Goal: Complete application form

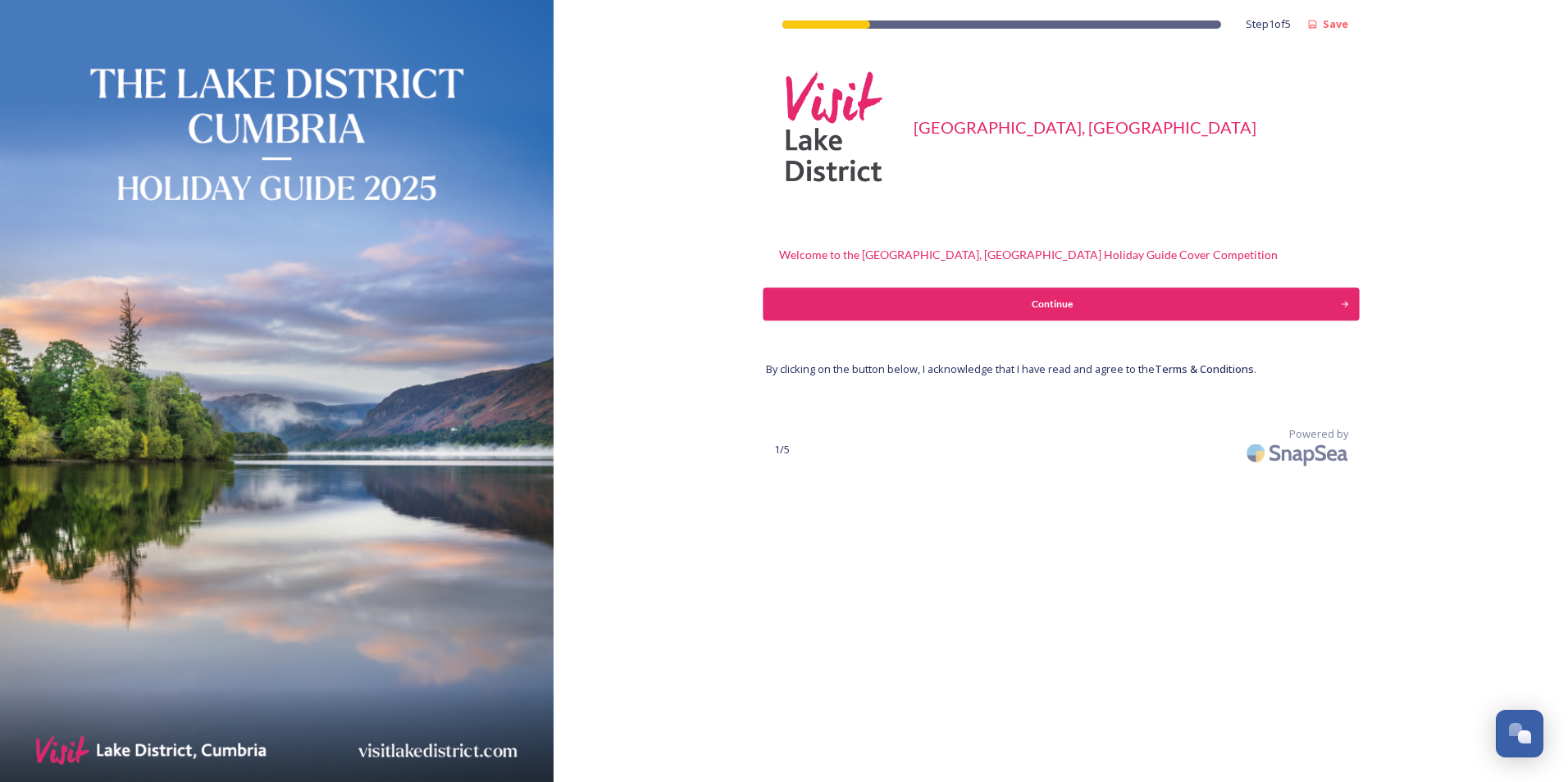
click at [913, 319] on button "Continue" at bounding box center [1061, 304] width 597 height 33
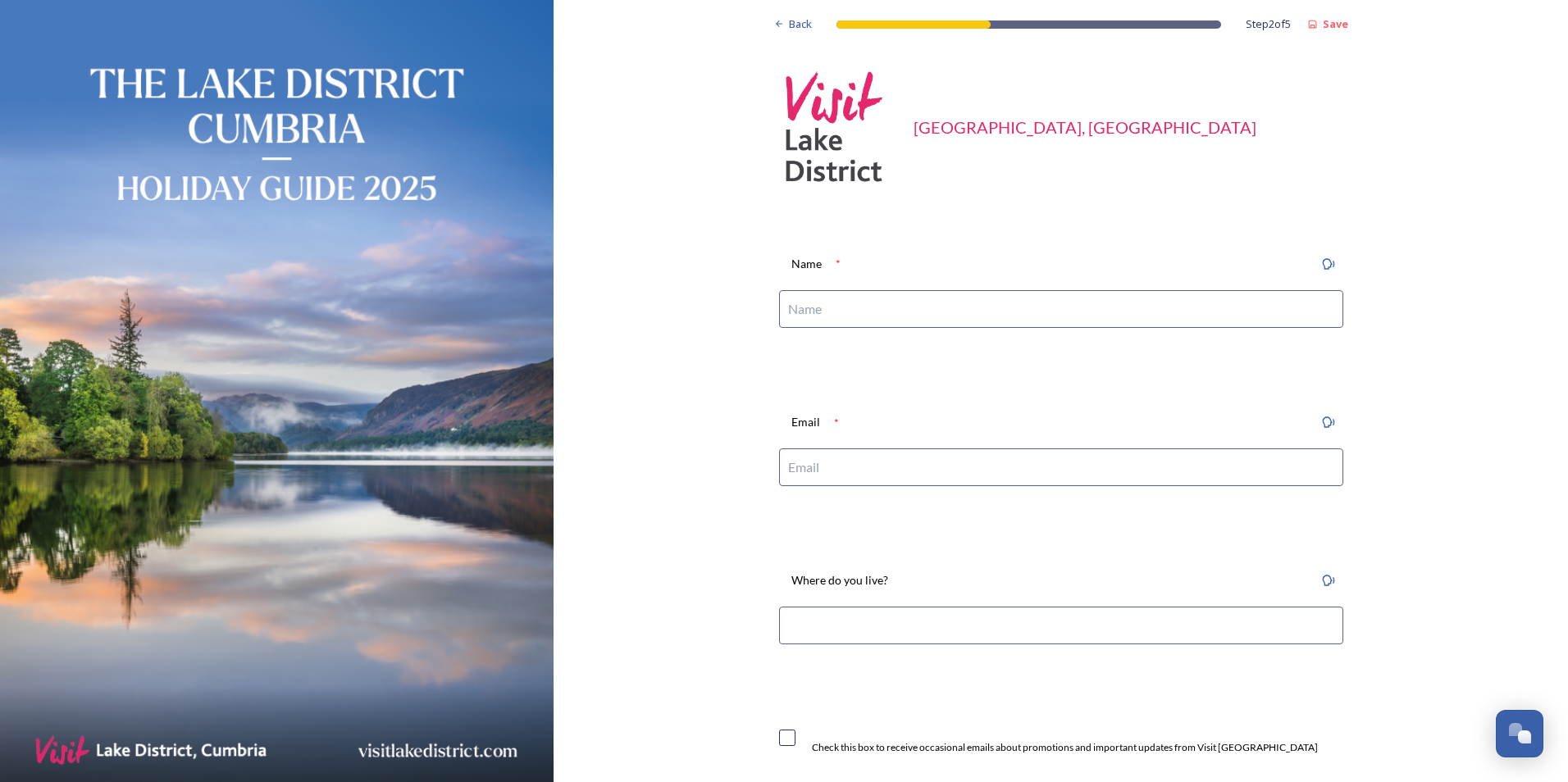
click at [874, 307] on input at bounding box center [1062, 309] width 564 height 38
click at [869, 311] on input at bounding box center [1062, 309] width 564 height 38
type input "[PERSON_NAME]"
click at [904, 471] on input at bounding box center [1062, 467] width 564 height 38
type input "[EMAIL_ADDRESS][DOMAIN_NAME]"
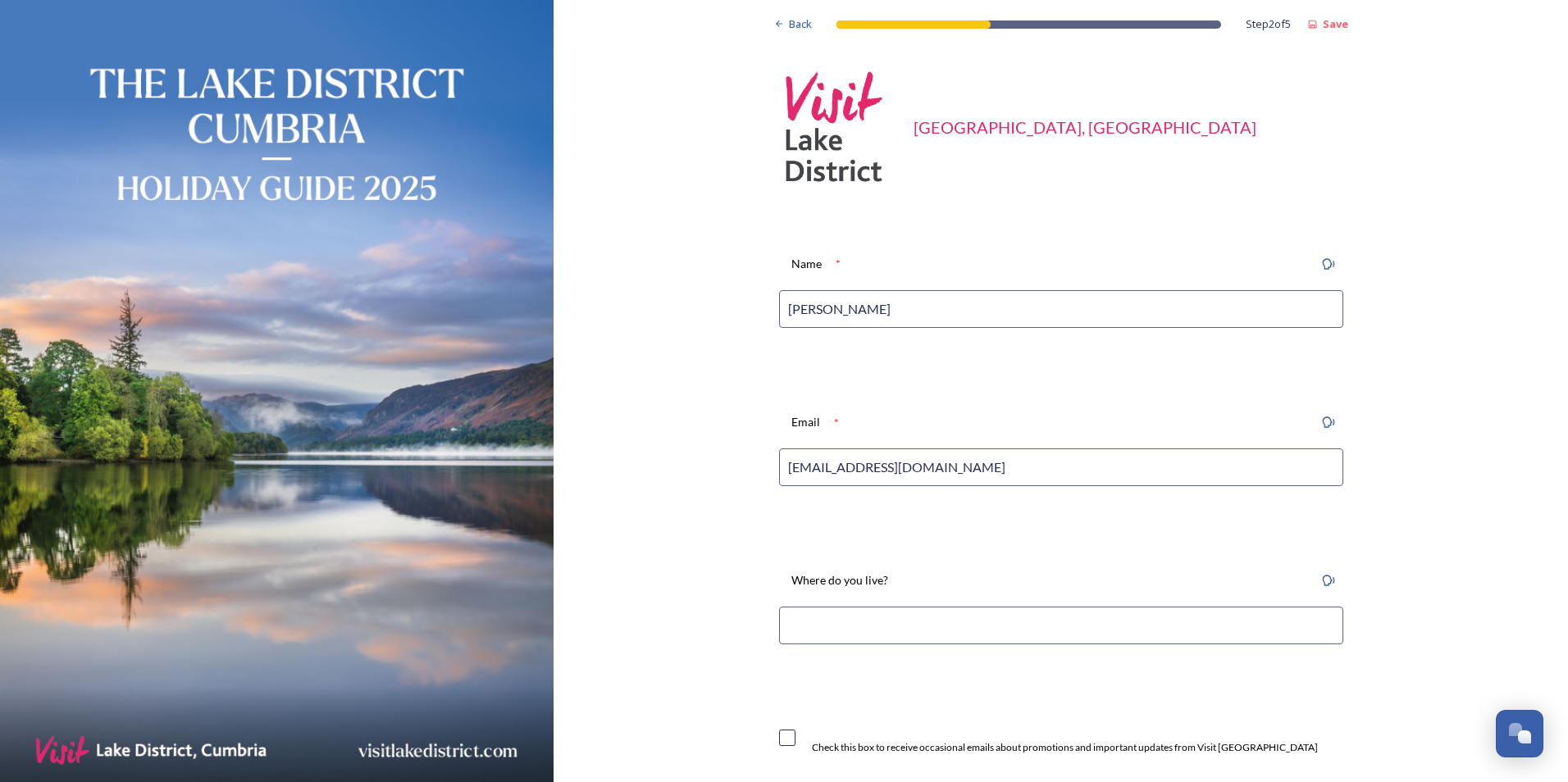
click at [858, 622] on input at bounding box center [1062, 625] width 564 height 38
type input "w"
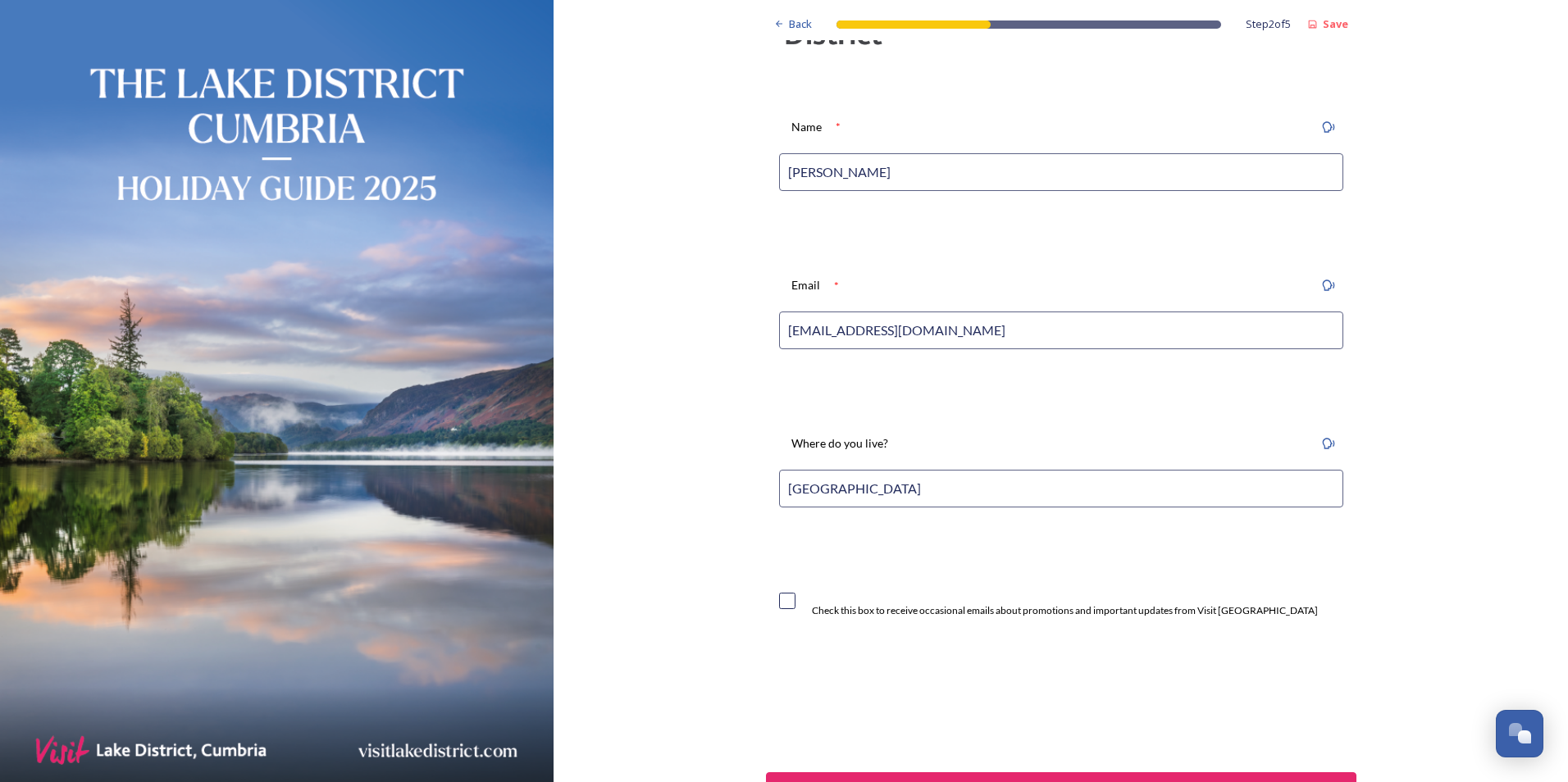
scroll to position [246, 0]
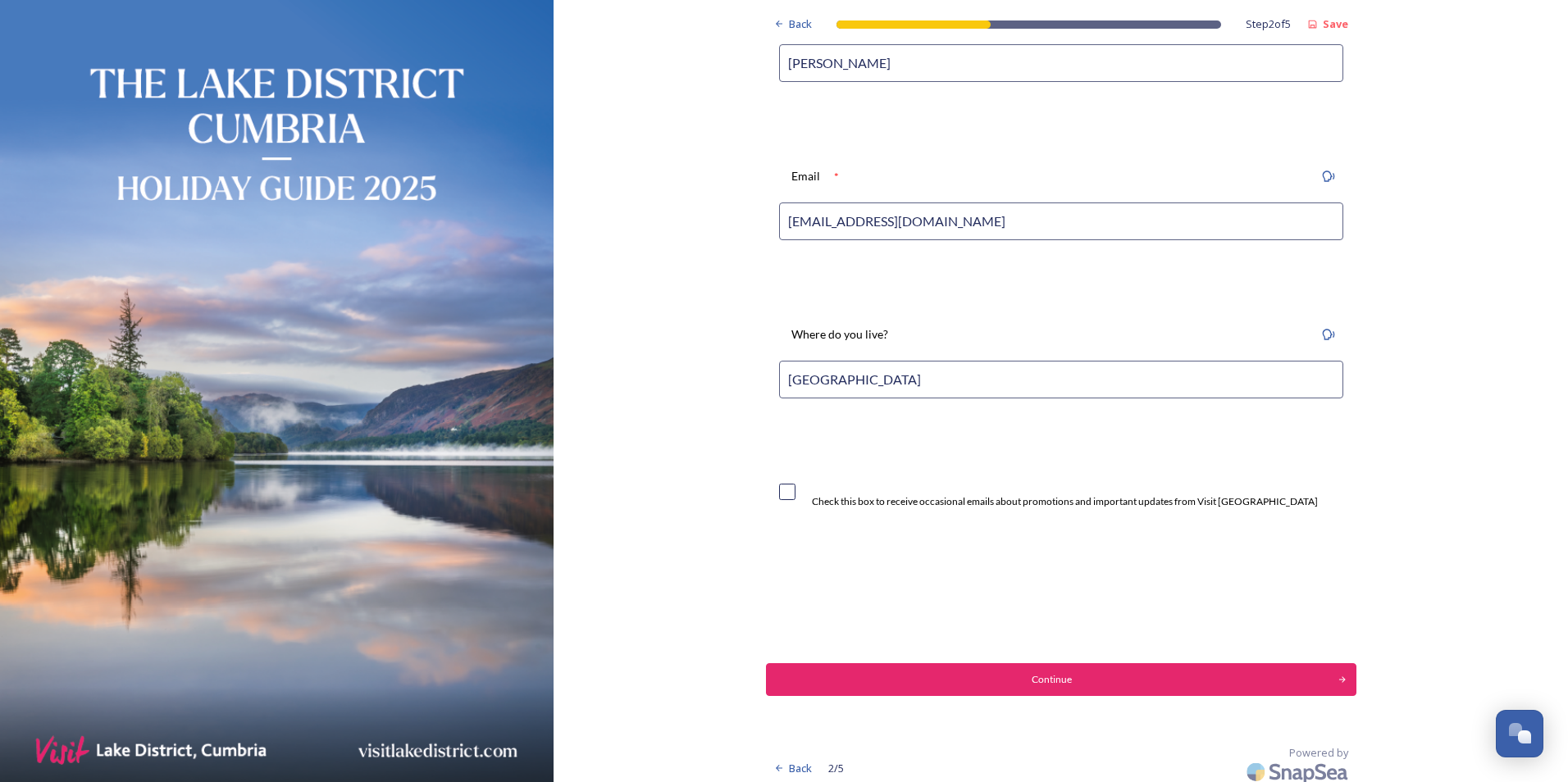
type input "[GEOGRAPHIC_DATA]"
click at [785, 495] on input "checkbox" at bounding box center [788, 493] width 17 height 17
checkbox input "true"
click at [874, 673] on div "Continue" at bounding box center [1052, 680] width 561 height 15
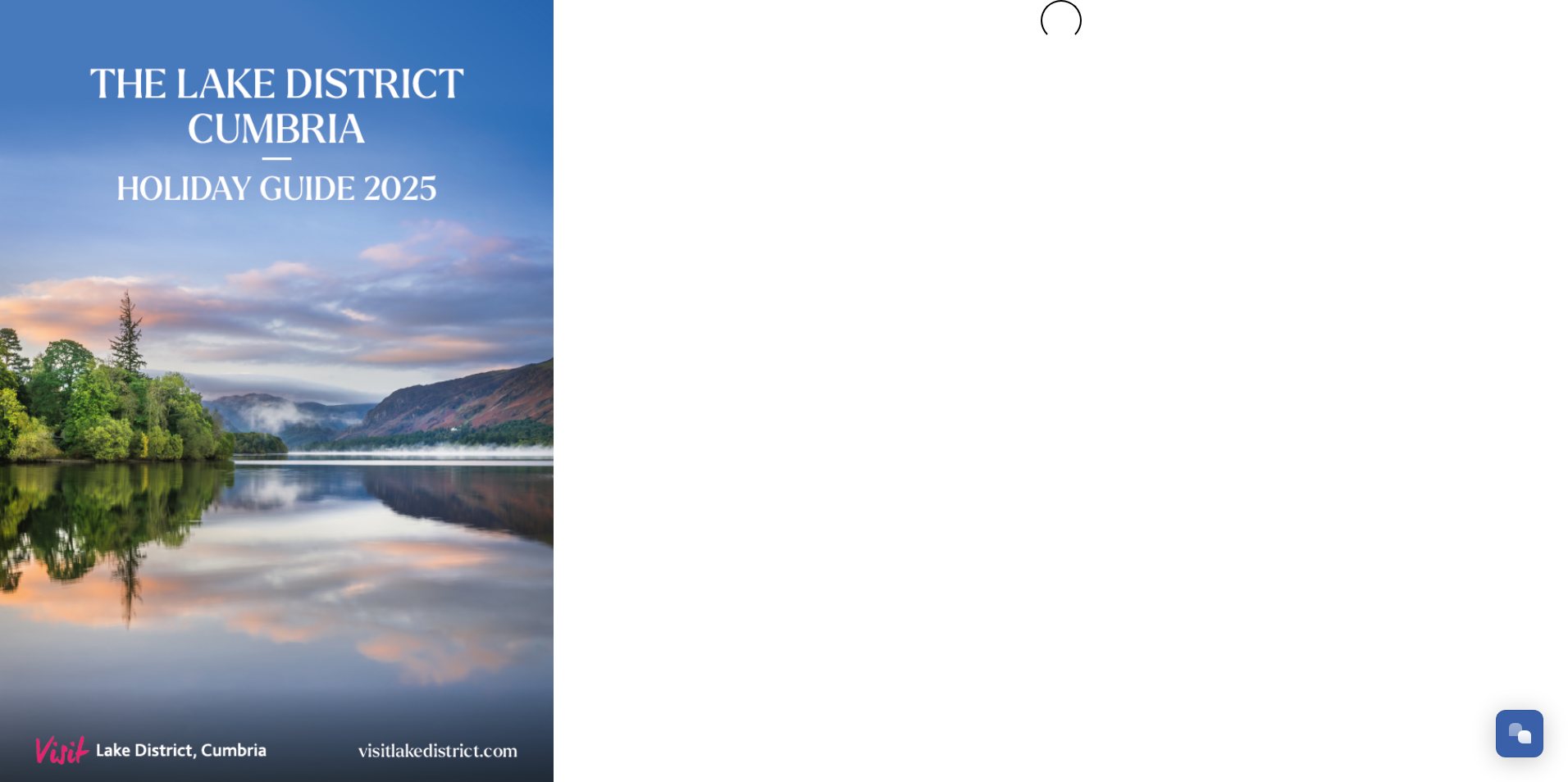
scroll to position [0, 0]
